Goal: Complete application form

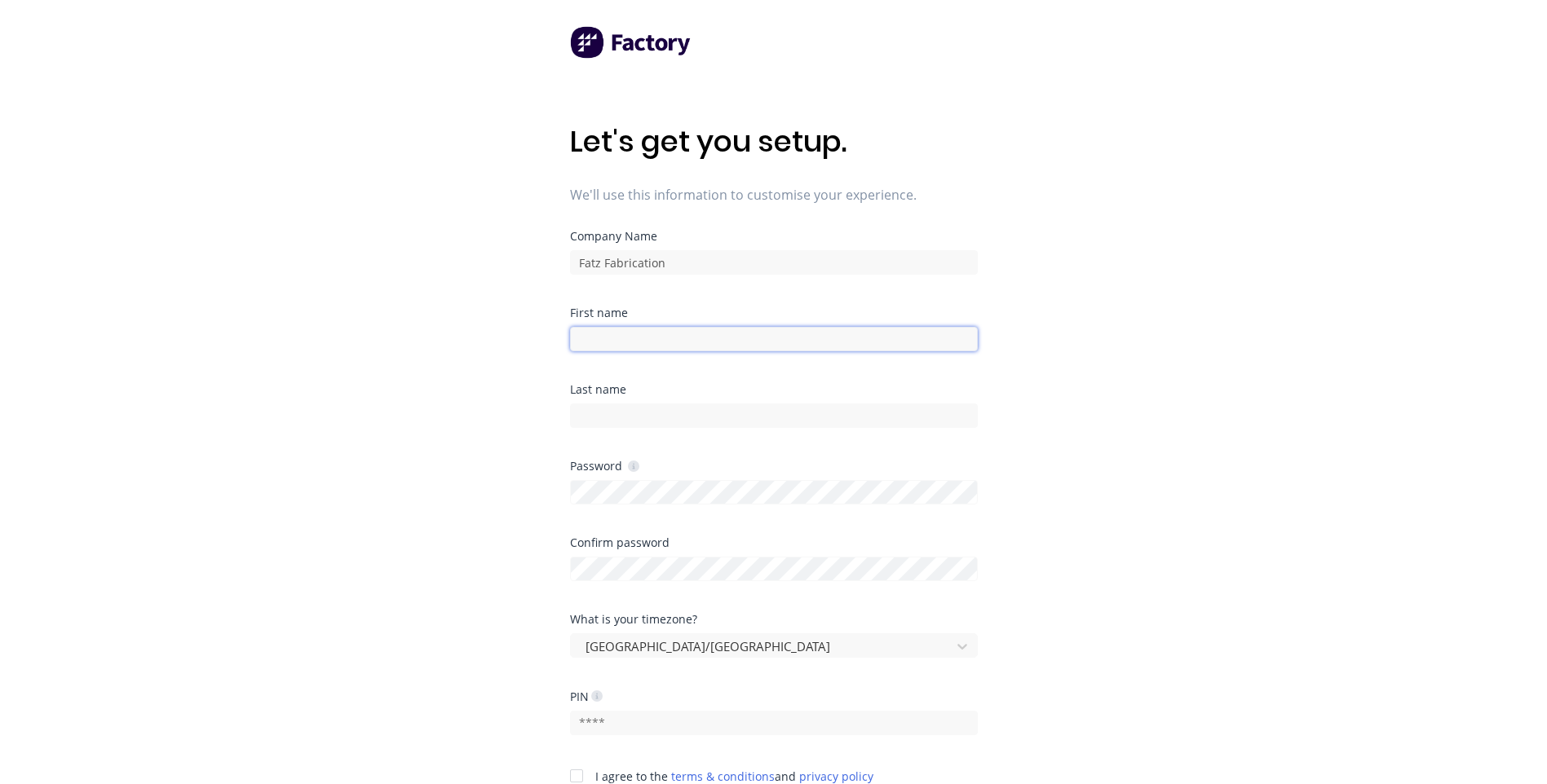
click at [651, 341] on input at bounding box center [773, 339] width 407 height 24
type input "[PERSON_NAME]"
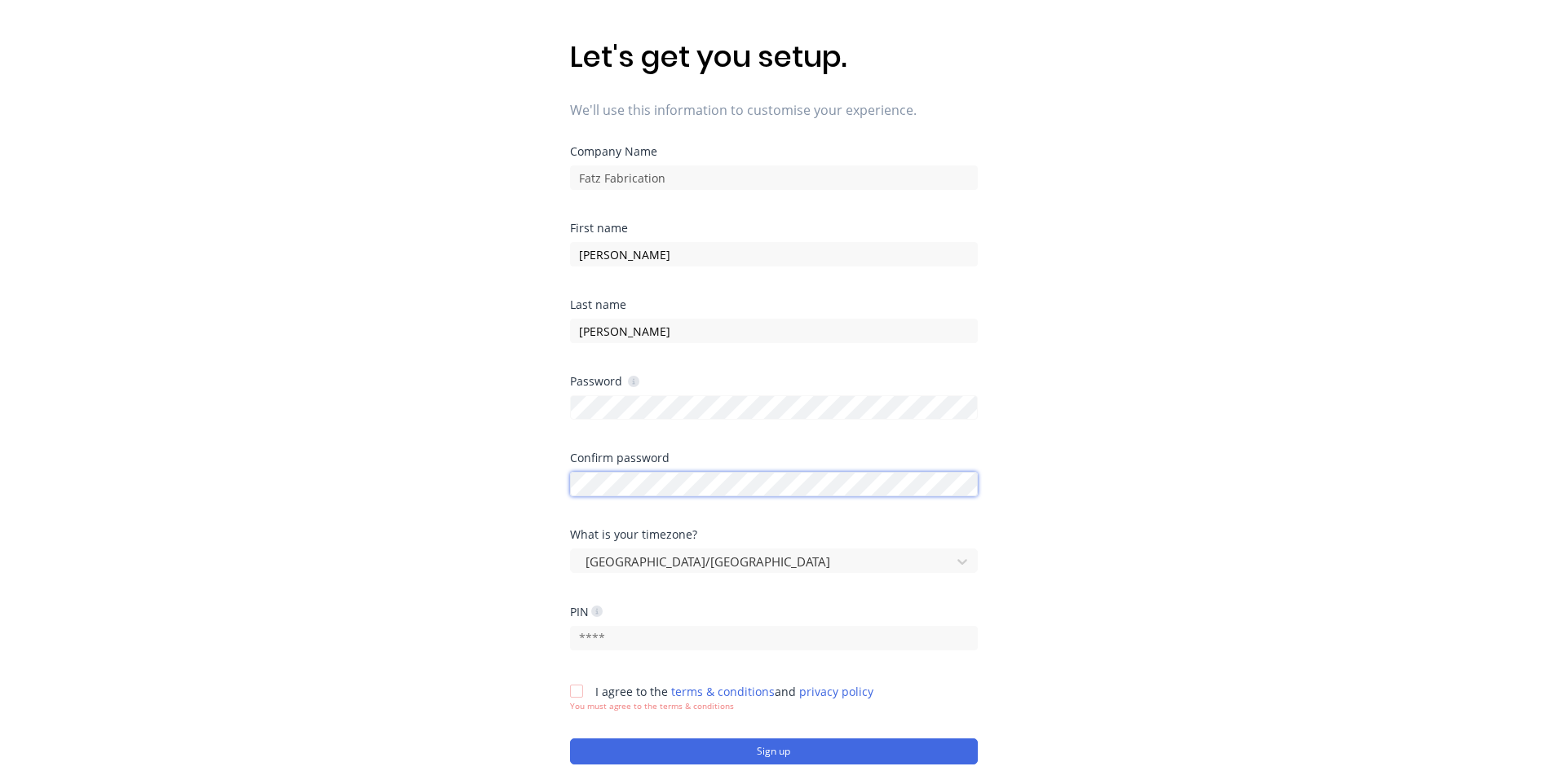
scroll to position [196, 0]
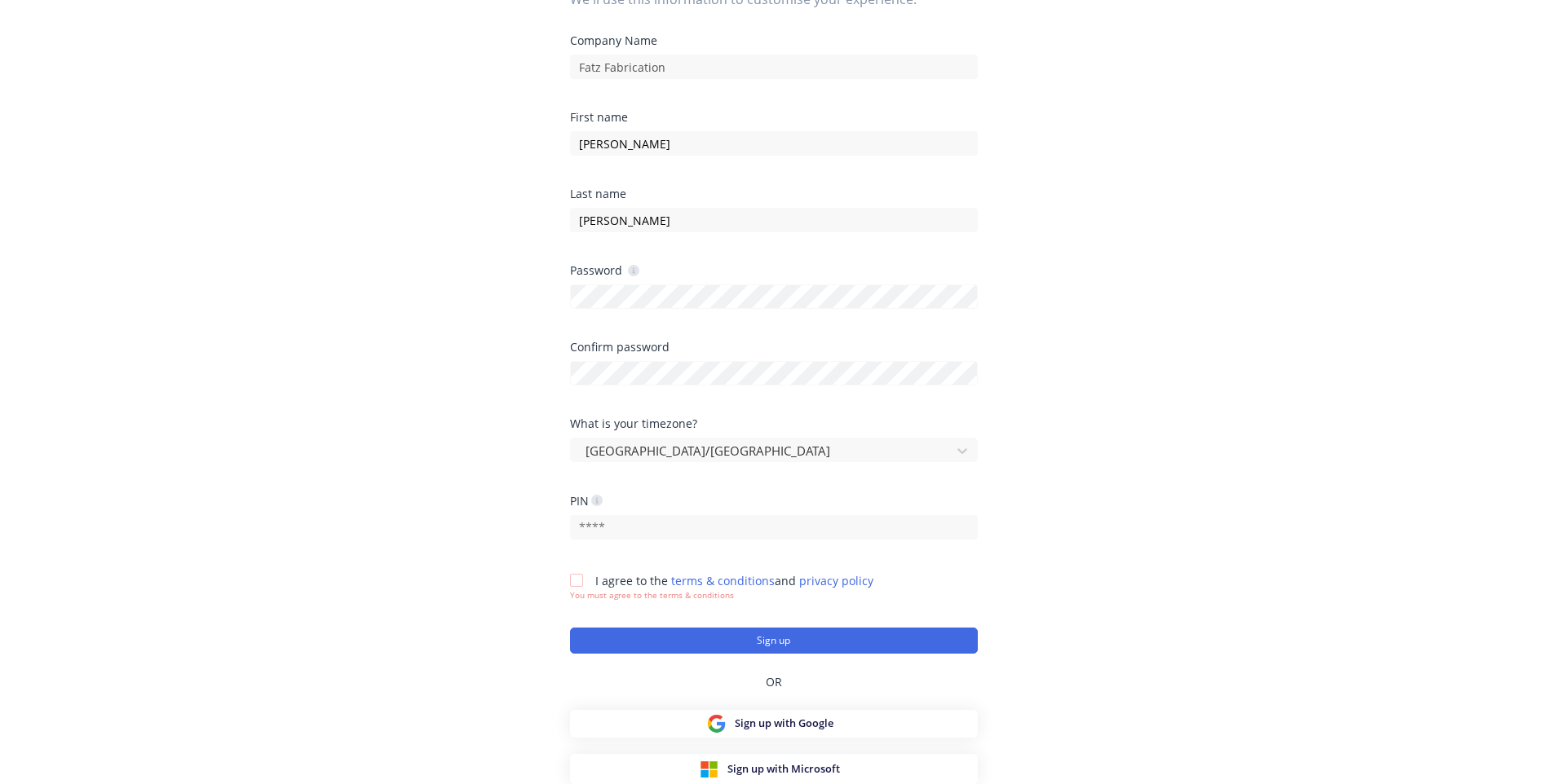
drag, startPoint x: 1319, startPoint y: 442, endPoint x: 1234, endPoint y: 445, distance: 85.1
click at [1319, 442] on div "Let's get you setup. We'll use this information to customise your experience. C…" at bounding box center [773, 228] width 1547 height 849
click at [663, 524] on input "text" at bounding box center [773, 528] width 407 height 24
click at [1095, 545] on div "Let's get you setup. We'll use this information to customise your experience. C…" at bounding box center [773, 228] width 1547 height 849
click at [577, 583] on div at bounding box center [576, 580] width 33 height 33
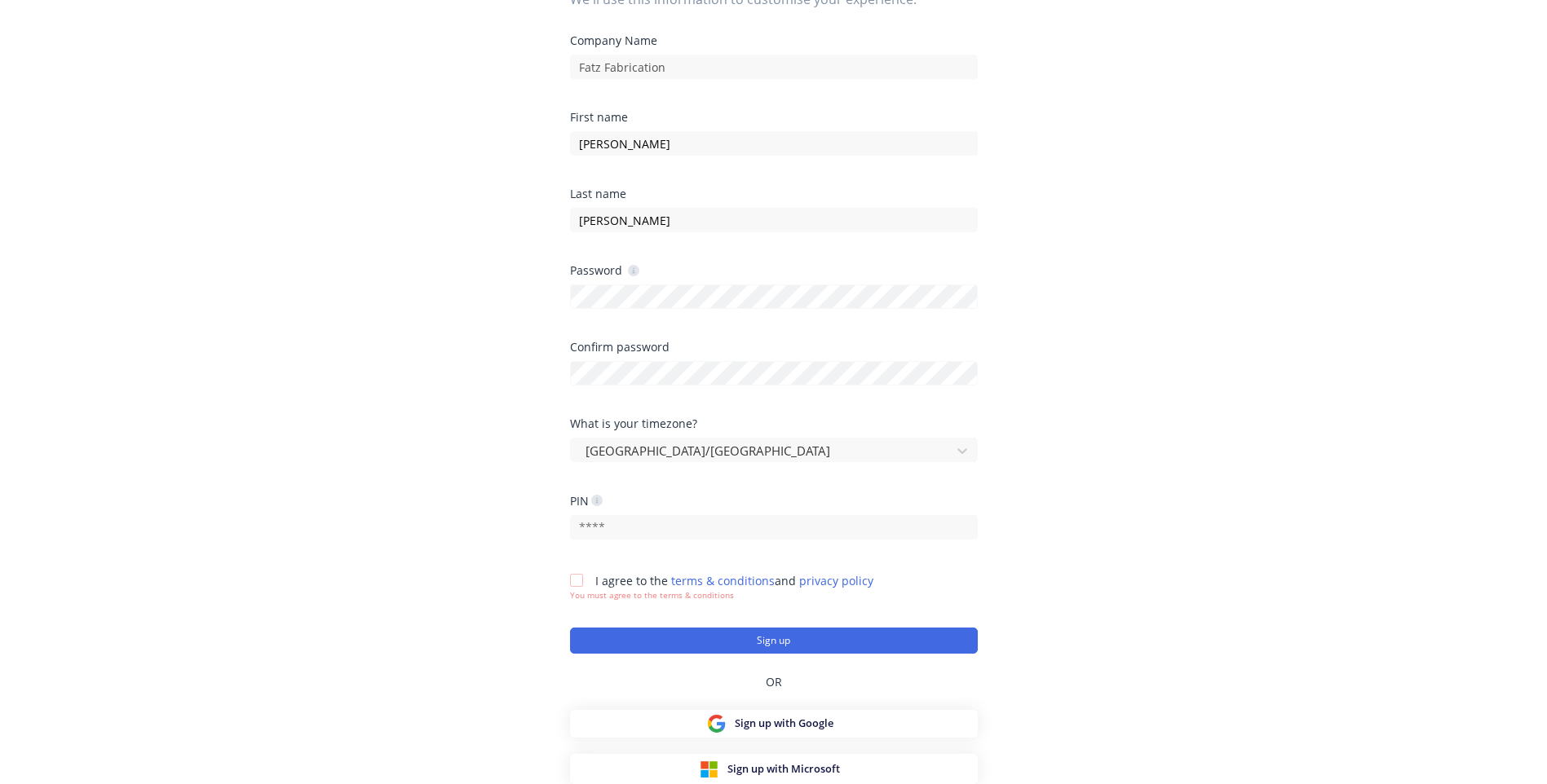
scroll to position [184, 0]
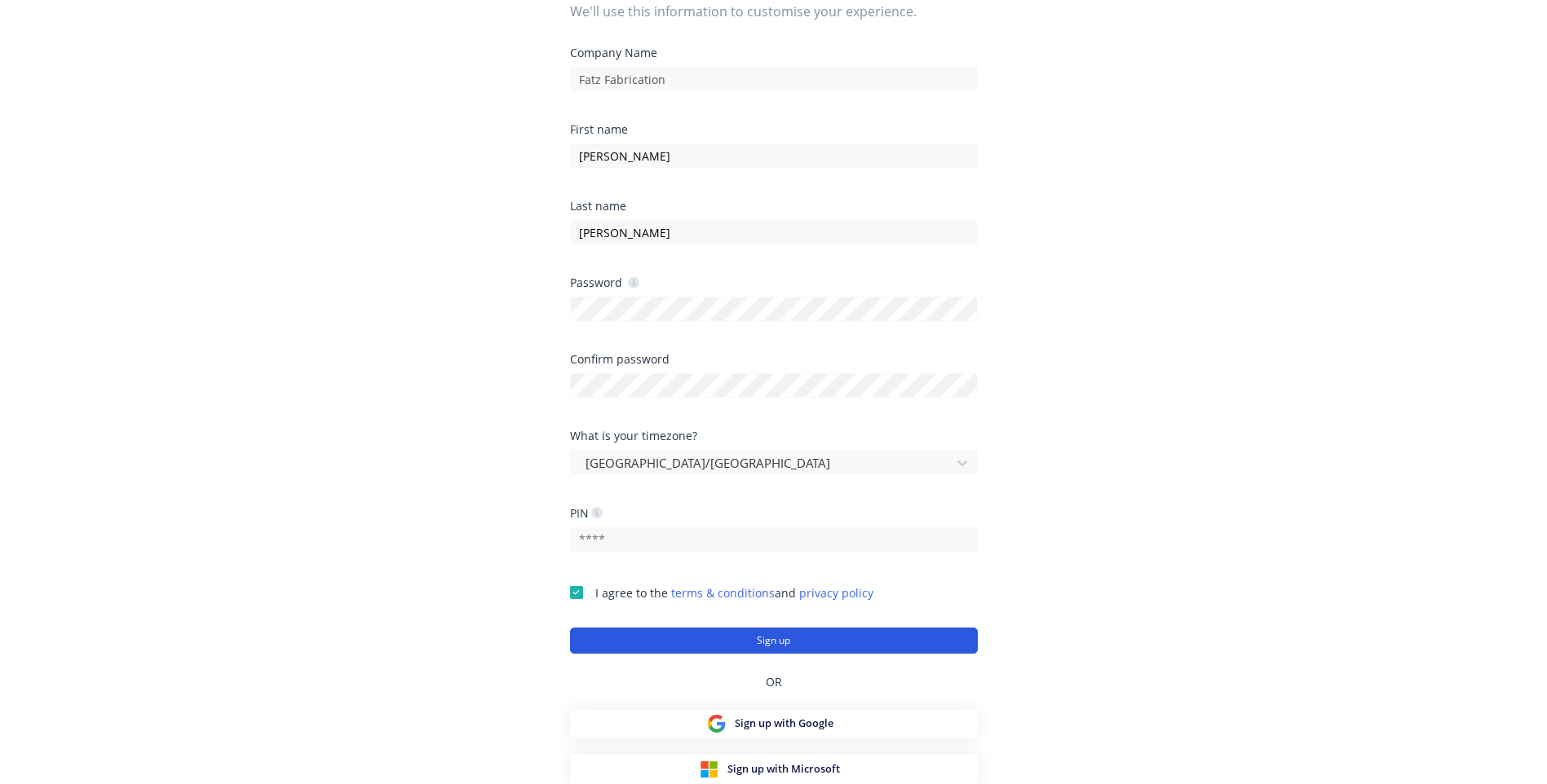
click at [863, 641] on button "Sign up" at bounding box center [773, 640] width 407 height 26
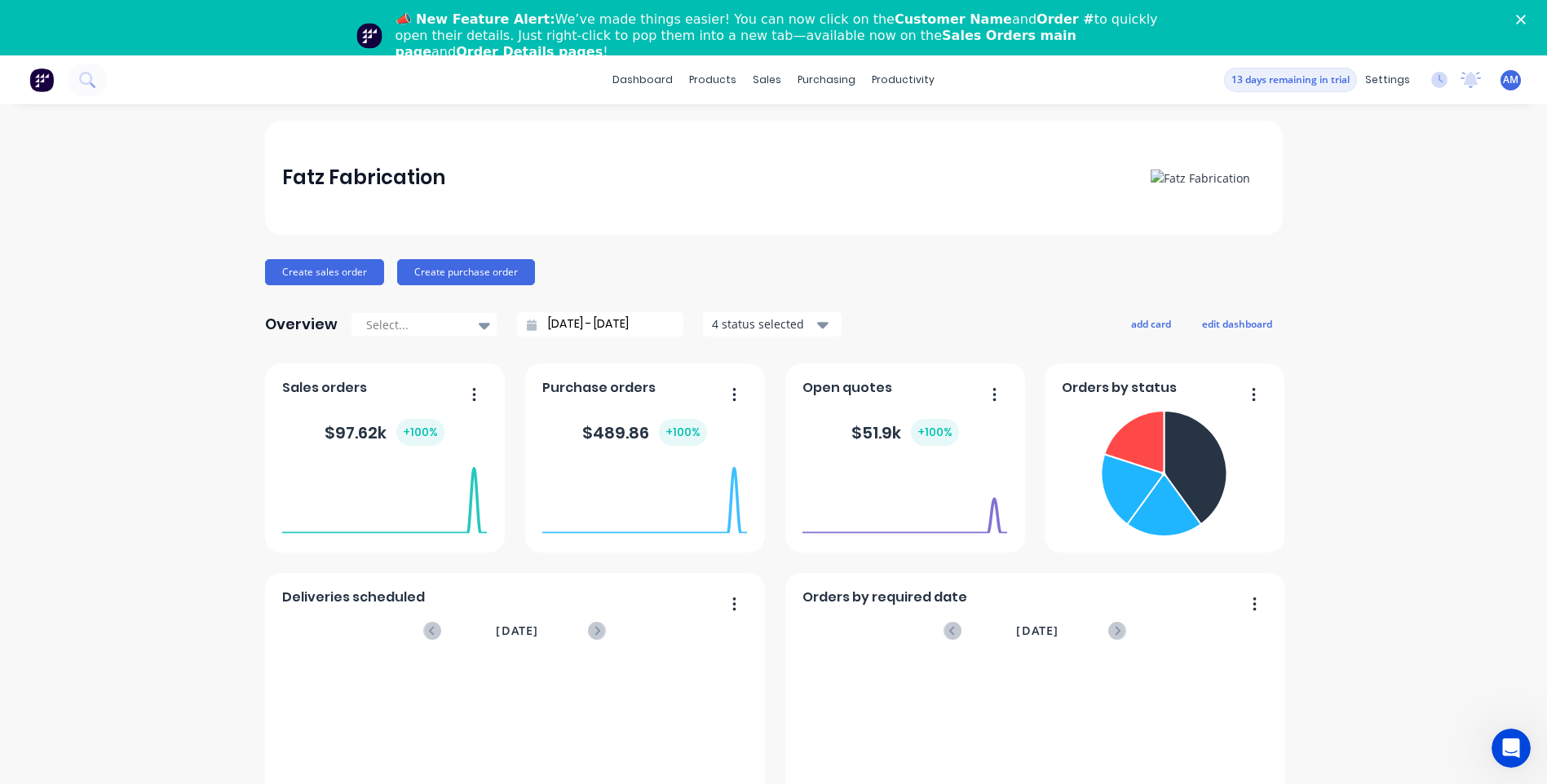
click at [215, 298] on div "Fatz Fabrication Create sales order Create purchase order Overview Select... [D…" at bounding box center [773, 545] width 1547 height 851
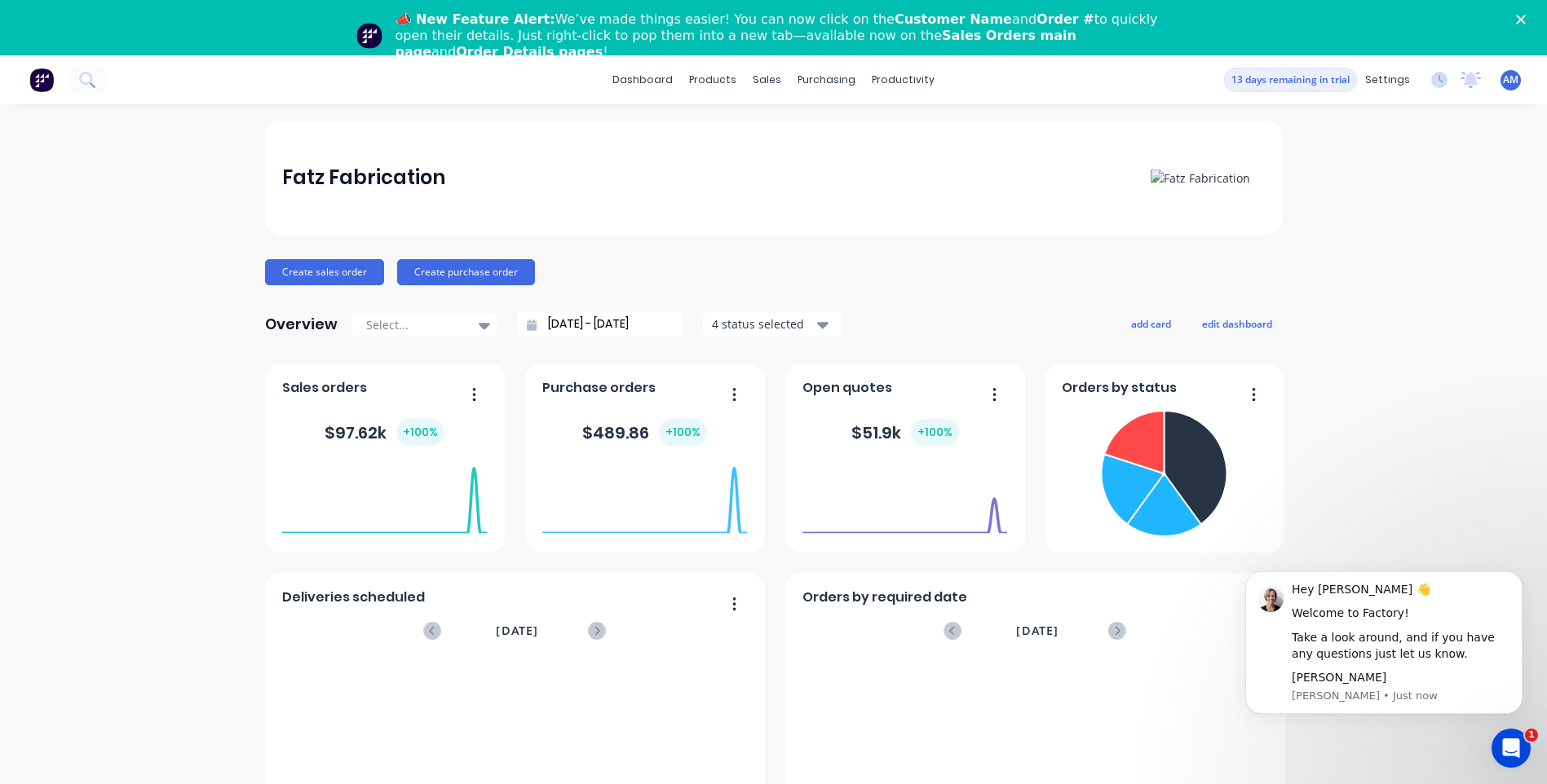
click at [37, 80] on img at bounding box center [41, 80] width 24 height 24
click at [698, 181] on div "Fatz Fabrication" at bounding box center [774, 177] width 983 height 33
